Goal: Task Accomplishment & Management: Manage account settings

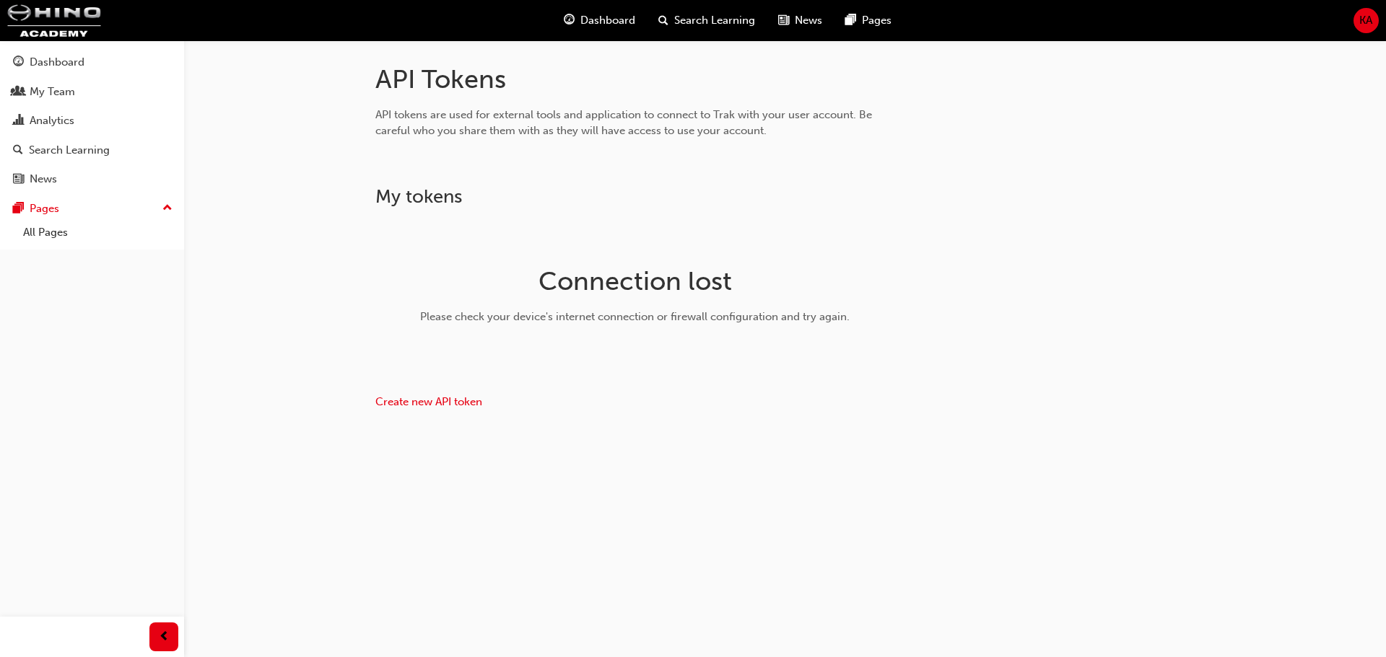
click at [758, 355] on div "Connection lost Please check your device's internet connection or firewall conf…" at bounding box center [635, 300] width 469 height 163
click at [694, 320] on div "Please check your device's internet connection or firewall configuration and tr…" at bounding box center [635, 317] width 458 height 17
drag, startPoint x: 958, startPoint y: 484, endPoint x: 978, endPoint y: 492, distance: 21.3
click at [958, 484] on div "API Tokens API tokens are used for external tools and application to connect to…" at bounding box center [693, 328] width 1386 height 657
click at [652, 432] on div "API Tokens API tokens are used for external tools and application to connect to…" at bounding box center [785, 266] width 866 height 405
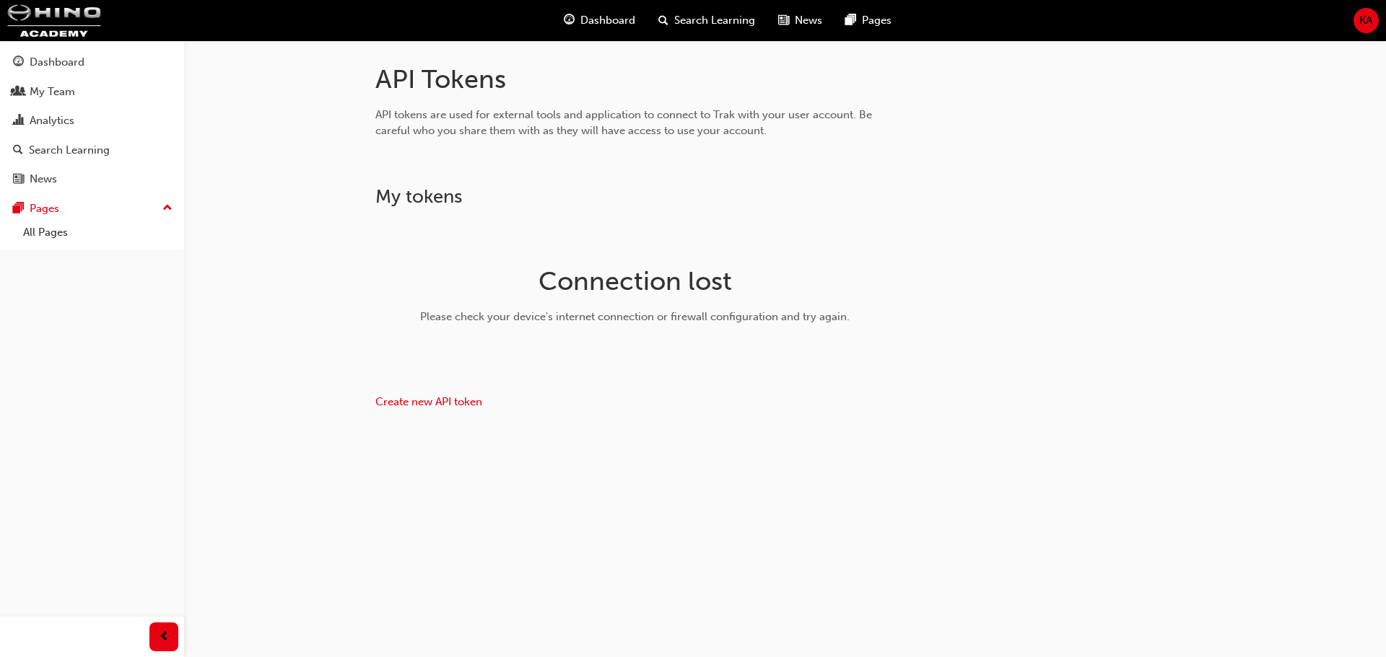
drag, startPoint x: 993, startPoint y: 325, endPoint x: 945, endPoint y: 648, distance: 326.9
click at [993, 325] on div "API Tokens API tokens are used for external tools and application to connect to…" at bounding box center [785, 266] width 866 height 405
